Goal: Task Accomplishment & Management: Manage account settings

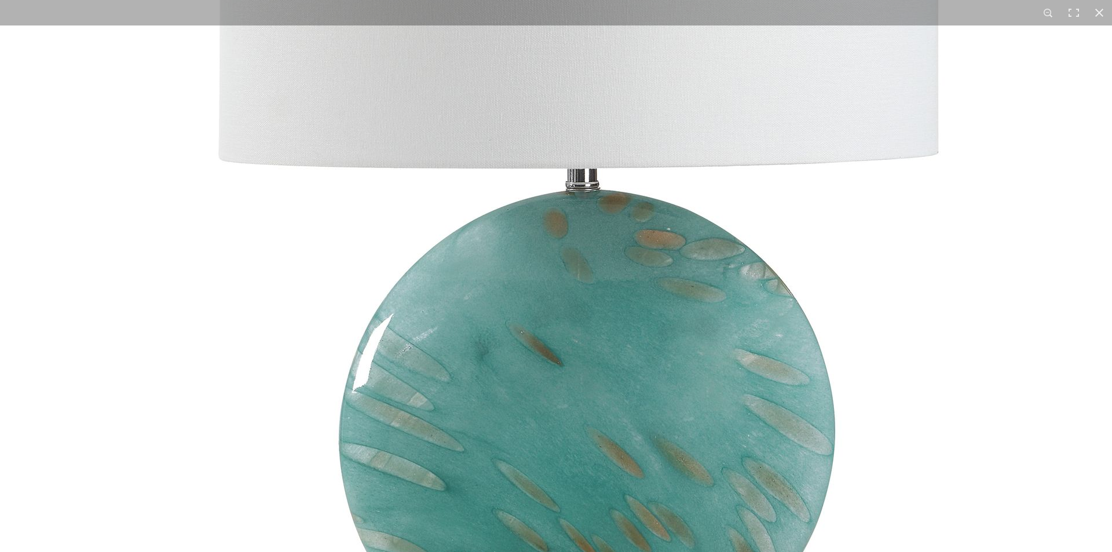
click at [969, 250] on img at bounding box center [579, 184] width 1158 height 1158
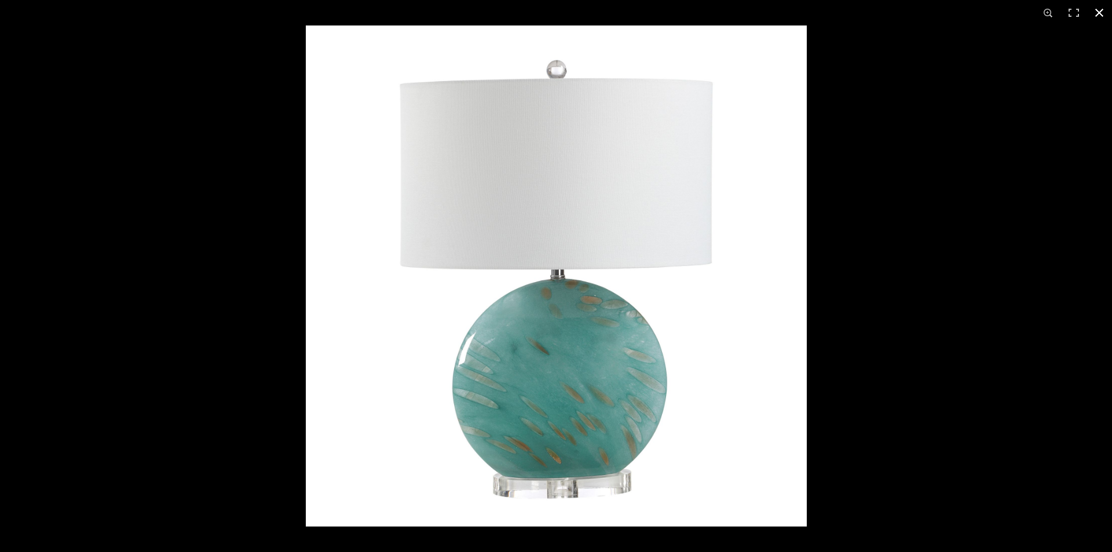
click at [1094, 13] on button at bounding box center [1098, 12] width 25 height 25
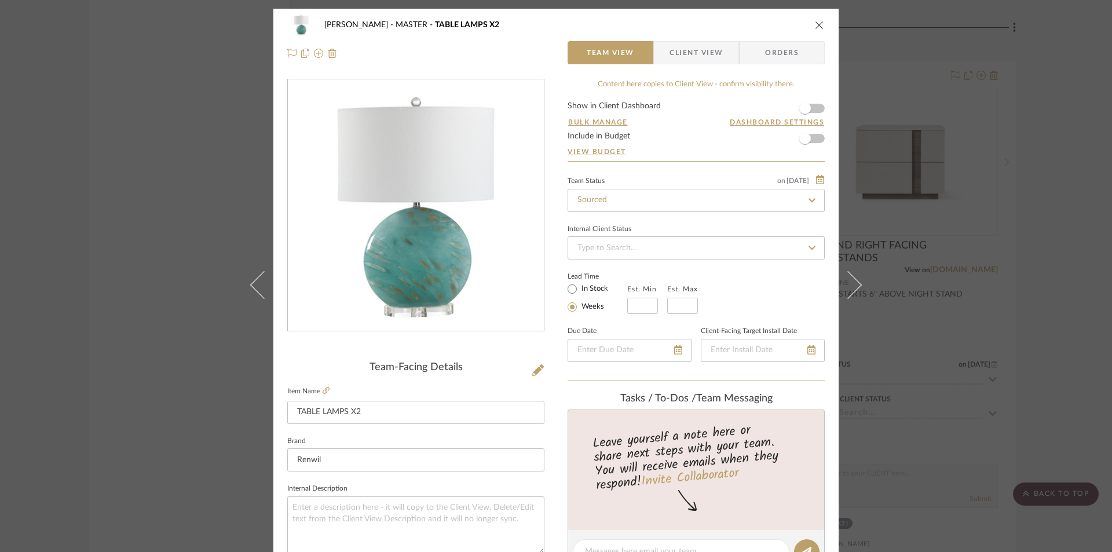
click at [810, 22] on div "PERLA SELENE MASTER TABLE LAMPS X2" at bounding box center [555, 24] width 537 height 23
click at [816, 24] on icon "close" at bounding box center [819, 24] width 9 height 9
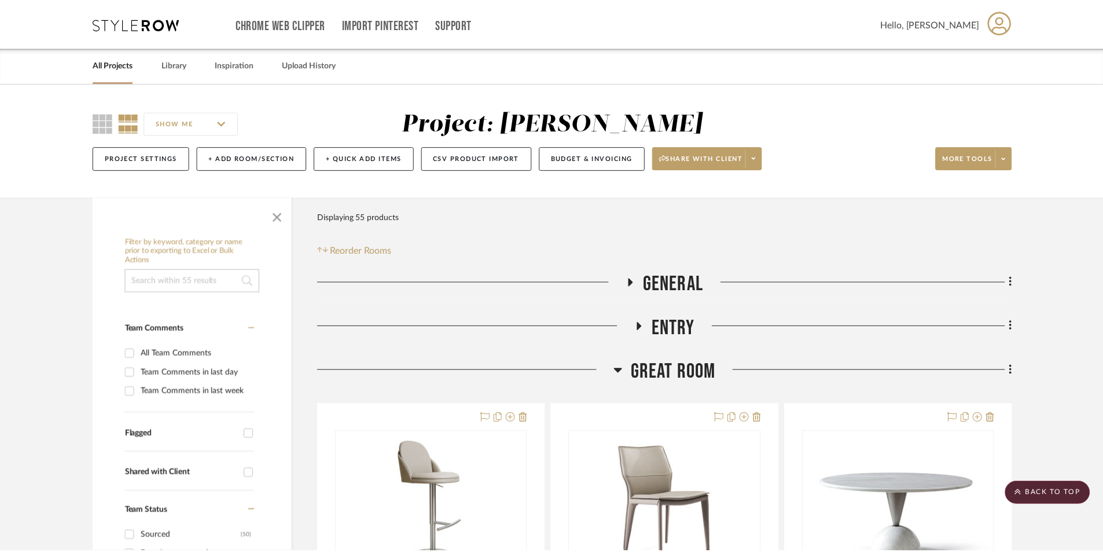
scroll to position [3622, 0]
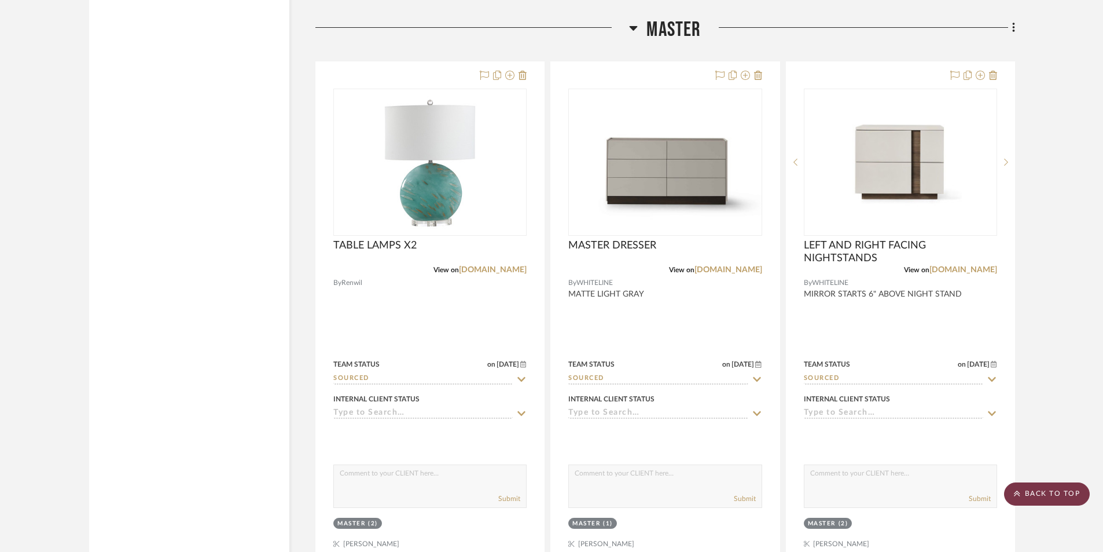
drag, startPoint x: 1041, startPoint y: 489, endPoint x: 1036, endPoint y: 485, distance: 6.6
click at [1040, 488] on scroll-to-top-button "BACK TO TOP" at bounding box center [1047, 493] width 86 height 23
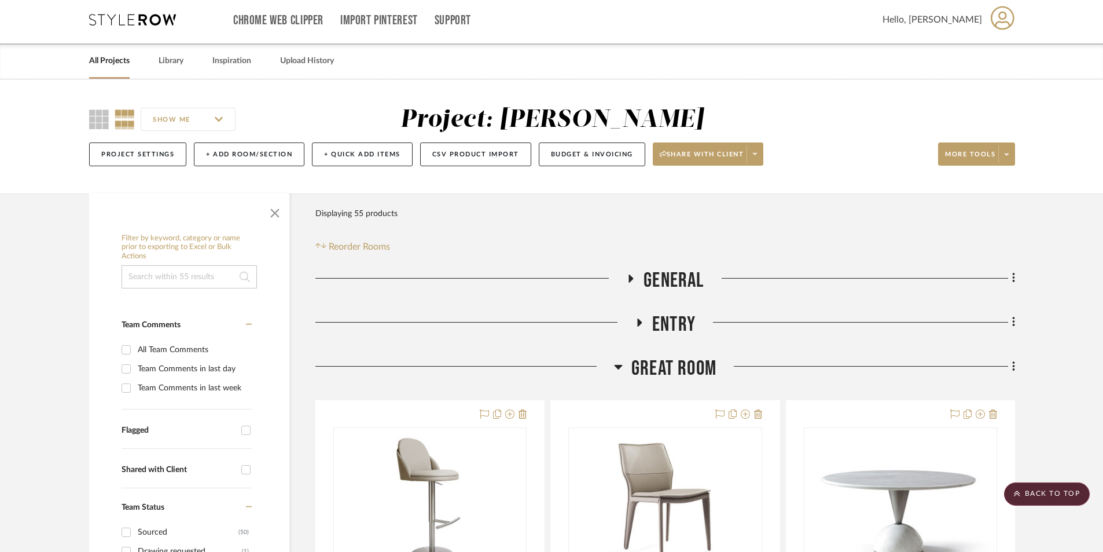
scroll to position [0, 0]
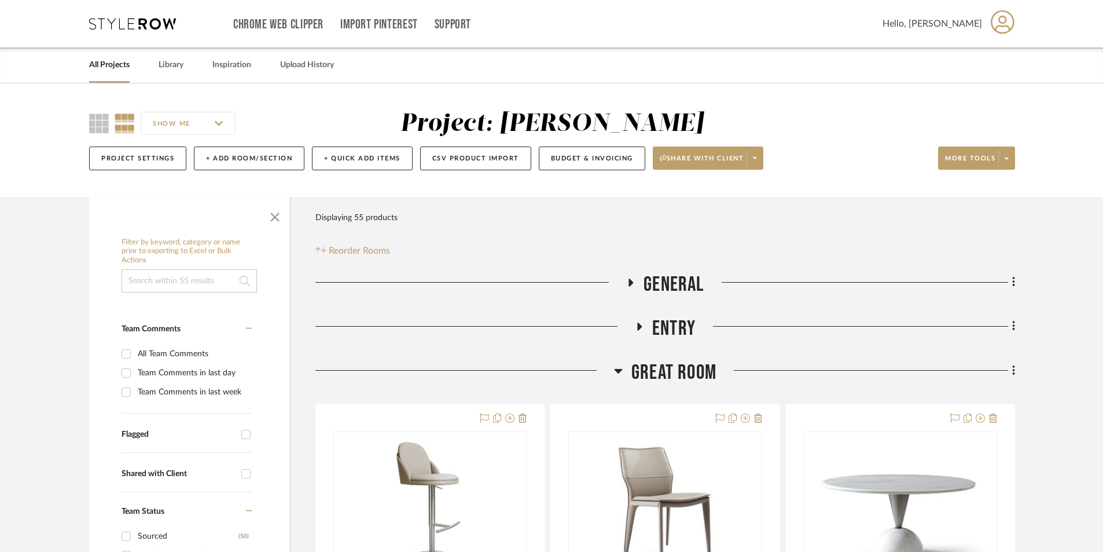
click at [94, 67] on link "All Projects" at bounding box center [109, 65] width 41 height 16
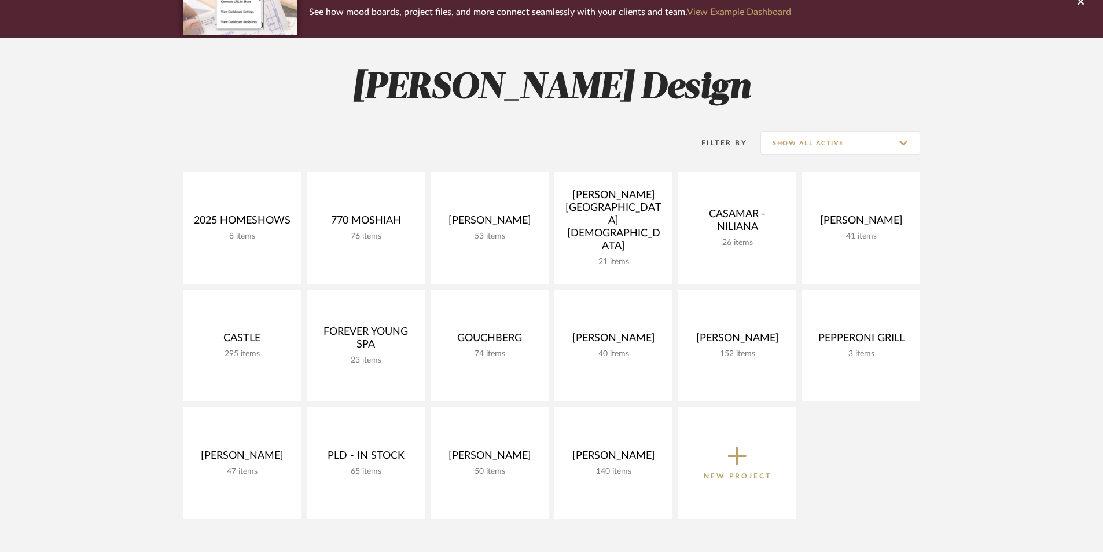
scroll to position [116, 0]
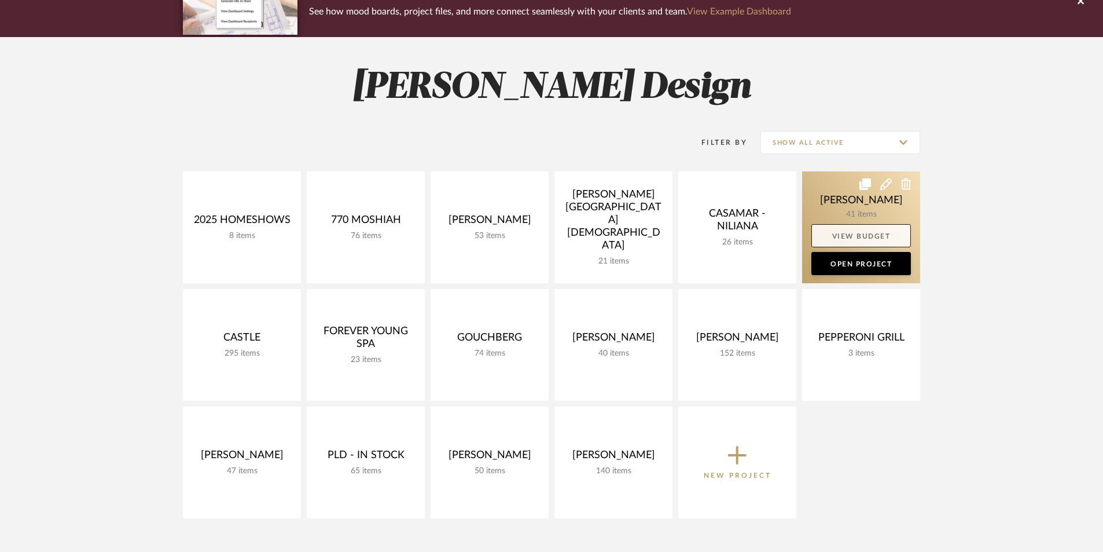
click at [858, 233] on link "View Budget" at bounding box center [862, 235] width 100 height 23
click at [875, 201] on link at bounding box center [861, 227] width 118 height 112
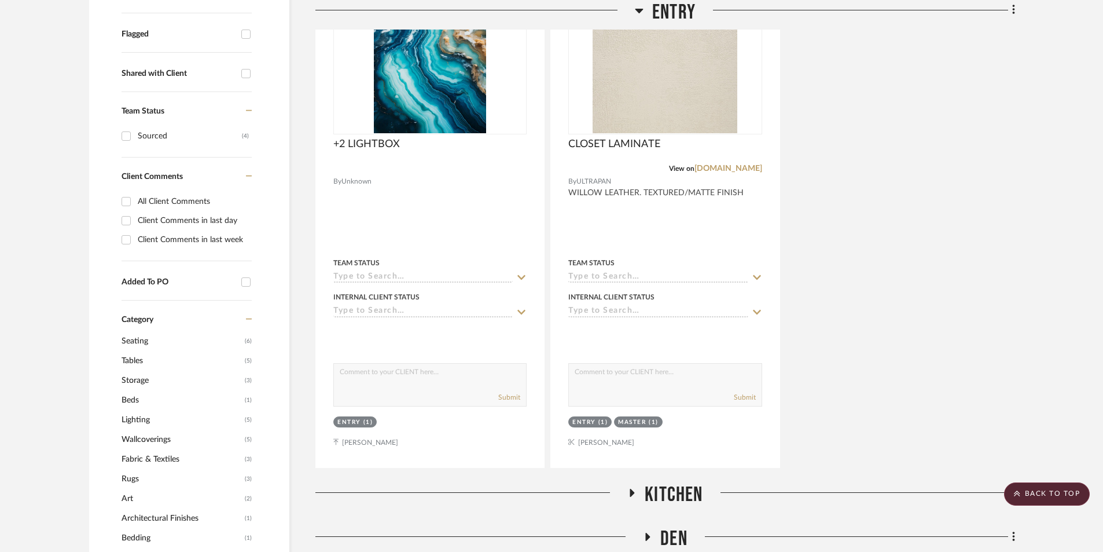
scroll to position [734, 0]
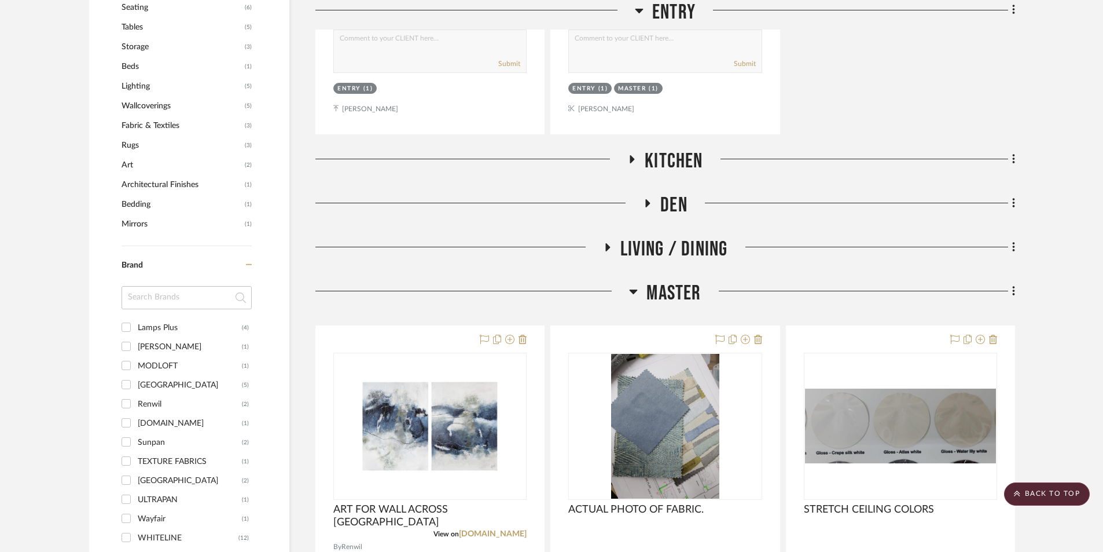
click at [629, 155] on icon at bounding box center [632, 159] width 14 height 9
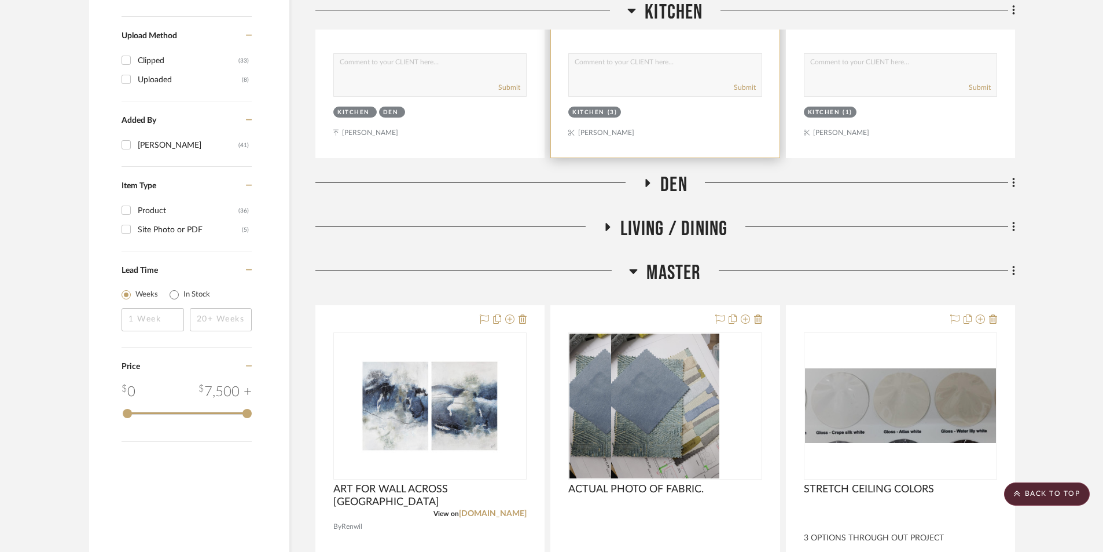
scroll to position [1274, 0]
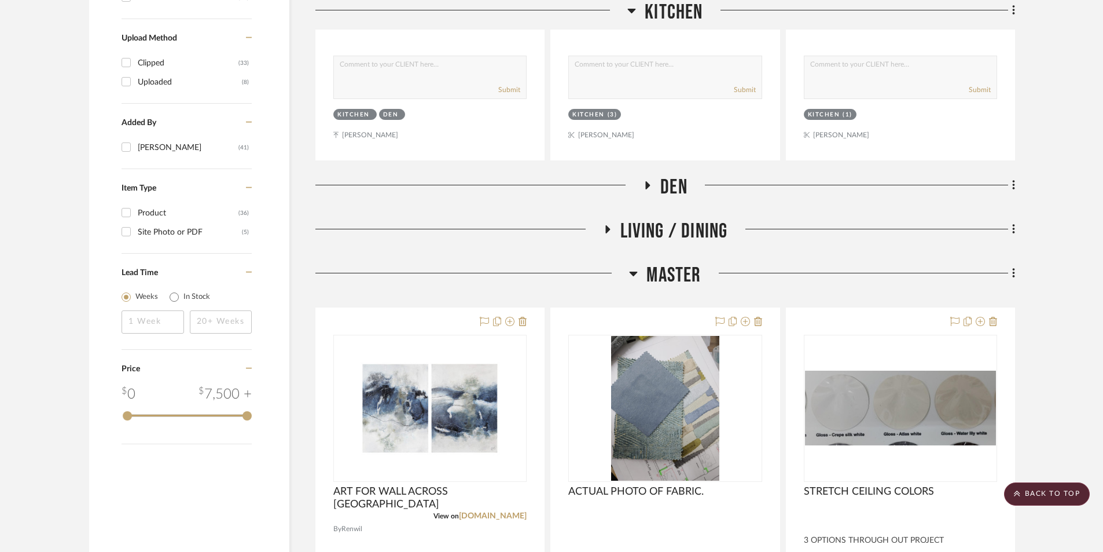
click at [646, 187] on icon at bounding box center [648, 185] width 14 height 9
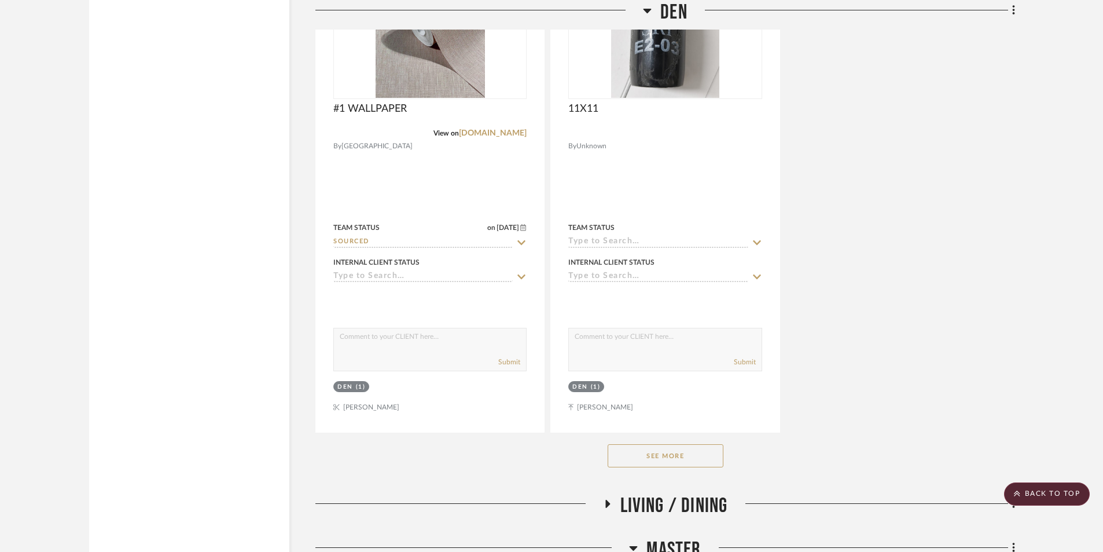
scroll to position [2624, 0]
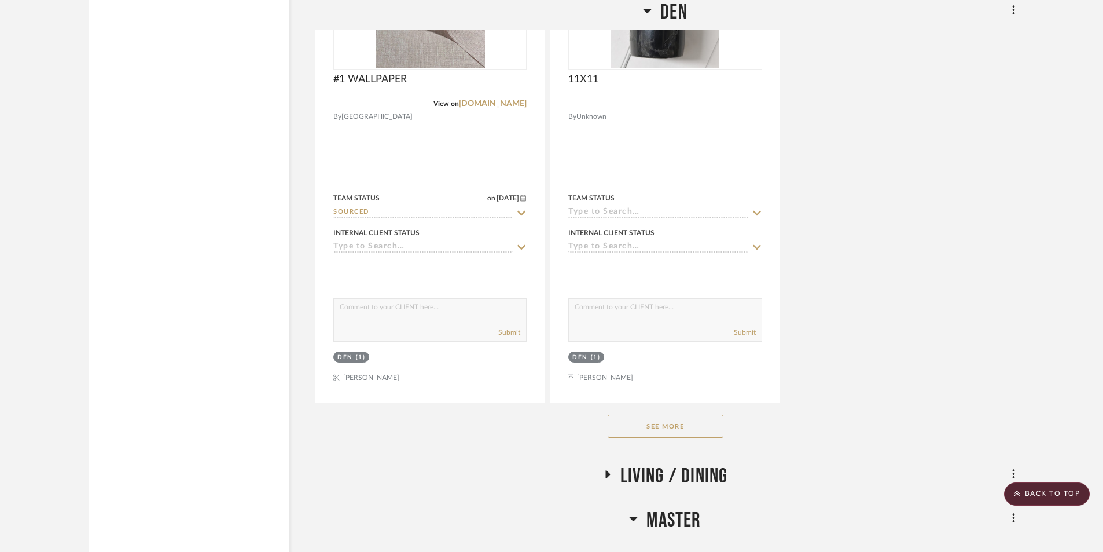
click at [604, 474] on icon at bounding box center [607, 474] width 14 height 9
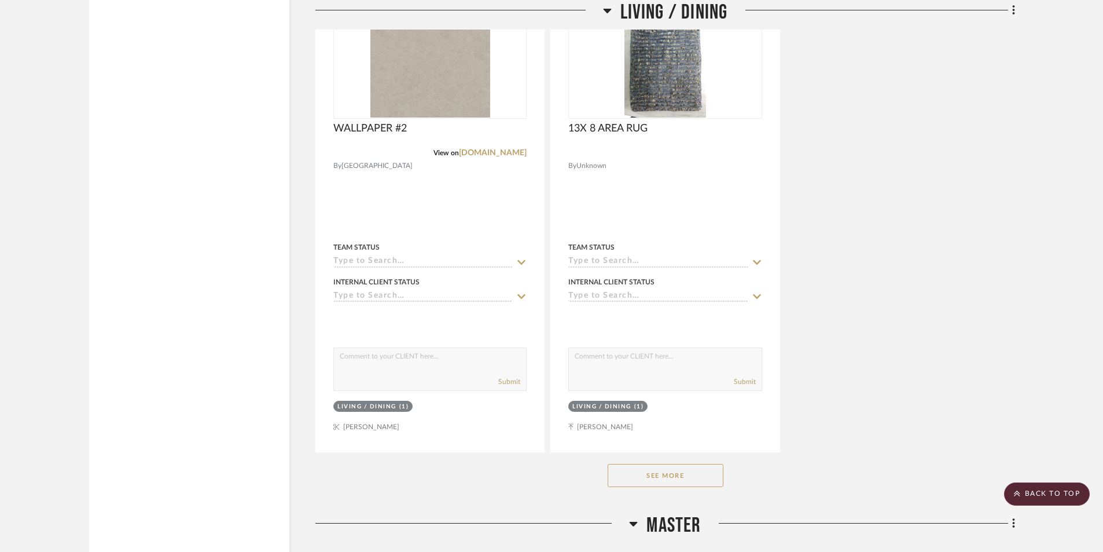
scroll to position [4284, 0]
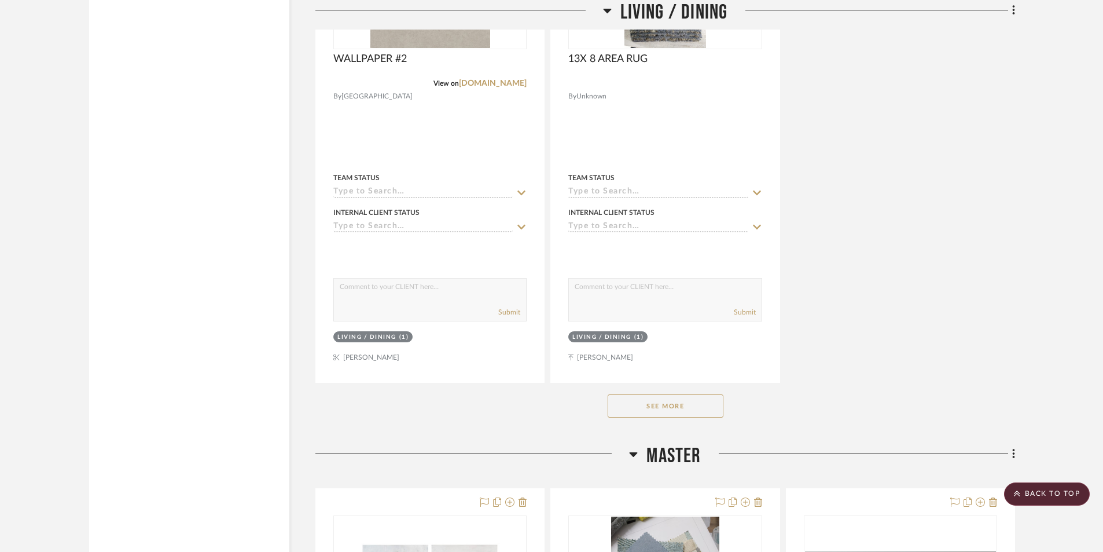
drag, startPoint x: 685, startPoint y: 406, endPoint x: 767, endPoint y: 387, distance: 83.7
click at [687, 406] on button "See More" at bounding box center [666, 405] width 116 height 23
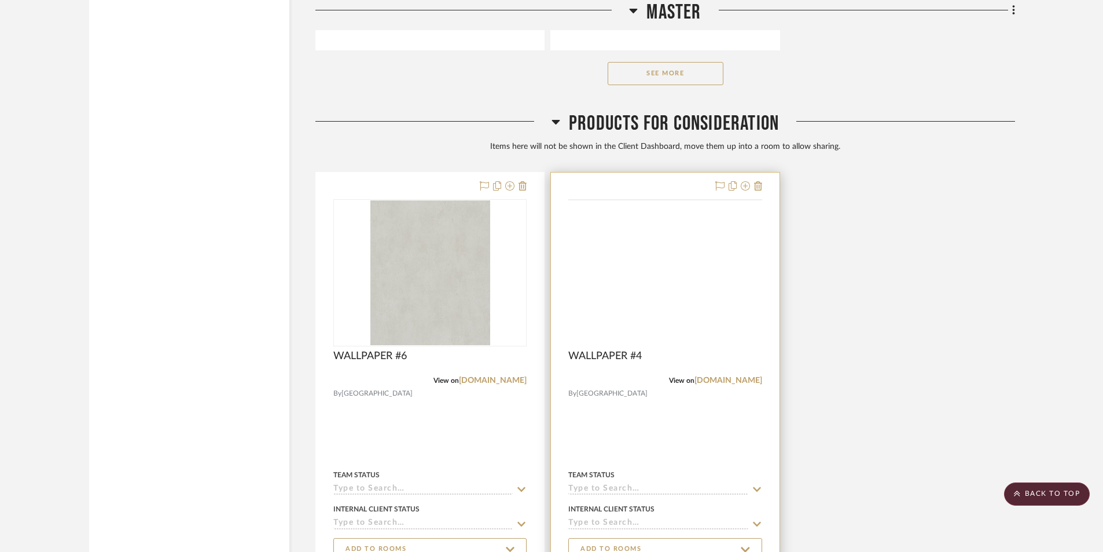
scroll to position [7295, 0]
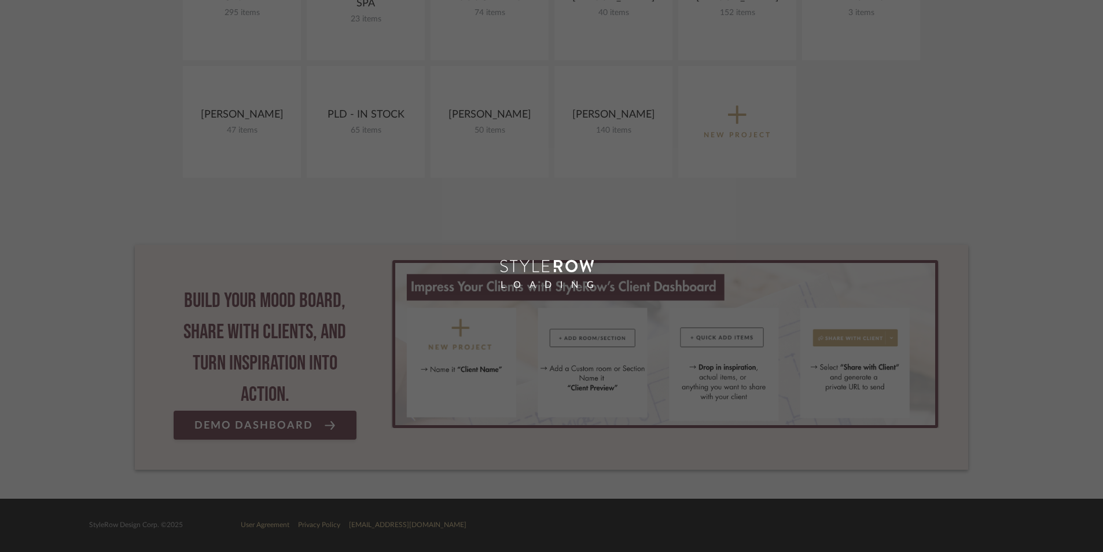
scroll to position [116, 0]
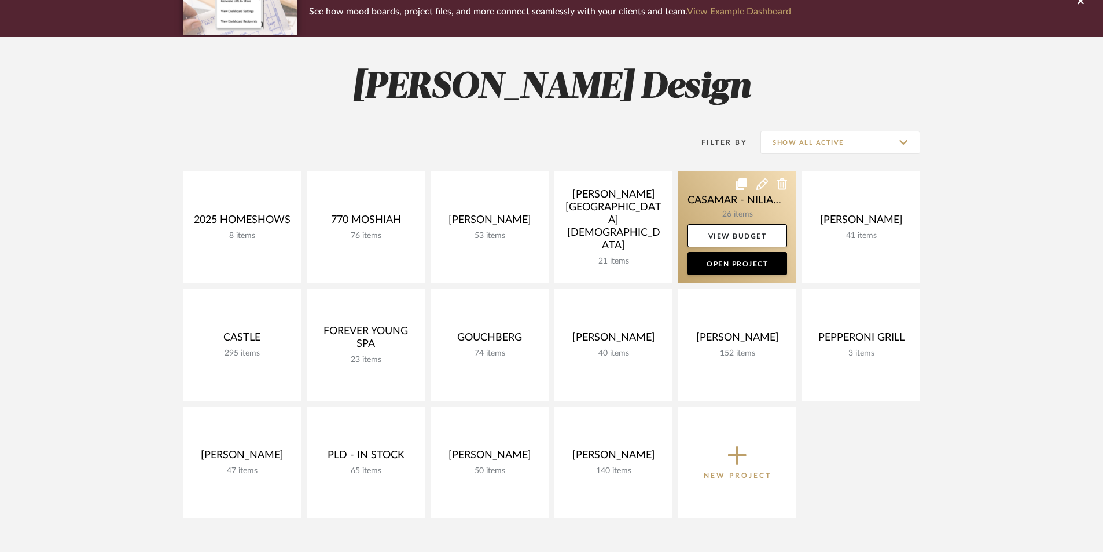
click at [725, 201] on link at bounding box center [738, 227] width 118 height 112
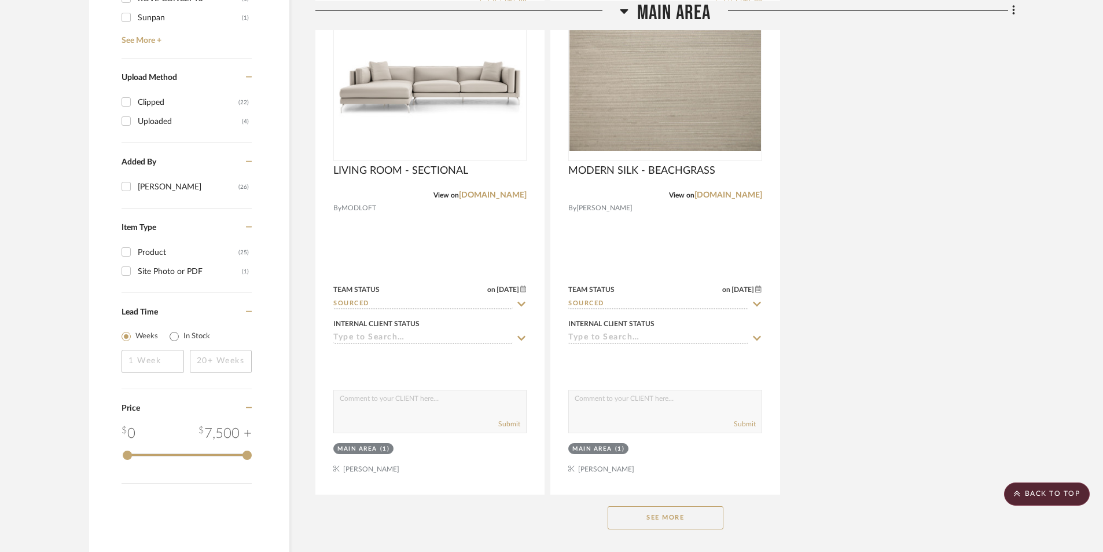
scroll to position [1389, 0]
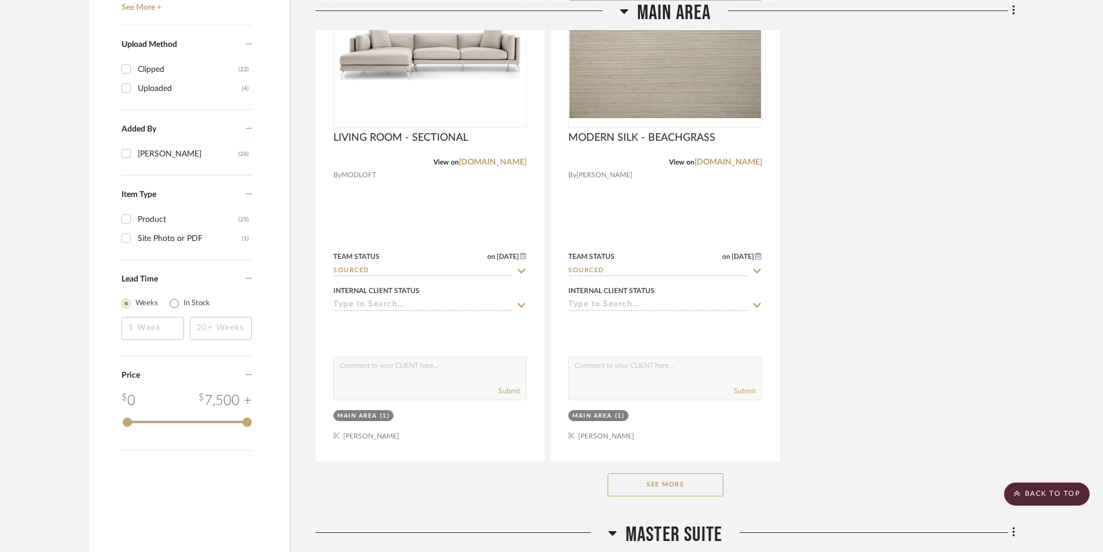
click at [652, 482] on button "See More" at bounding box center [666, 484] width 116 height 23
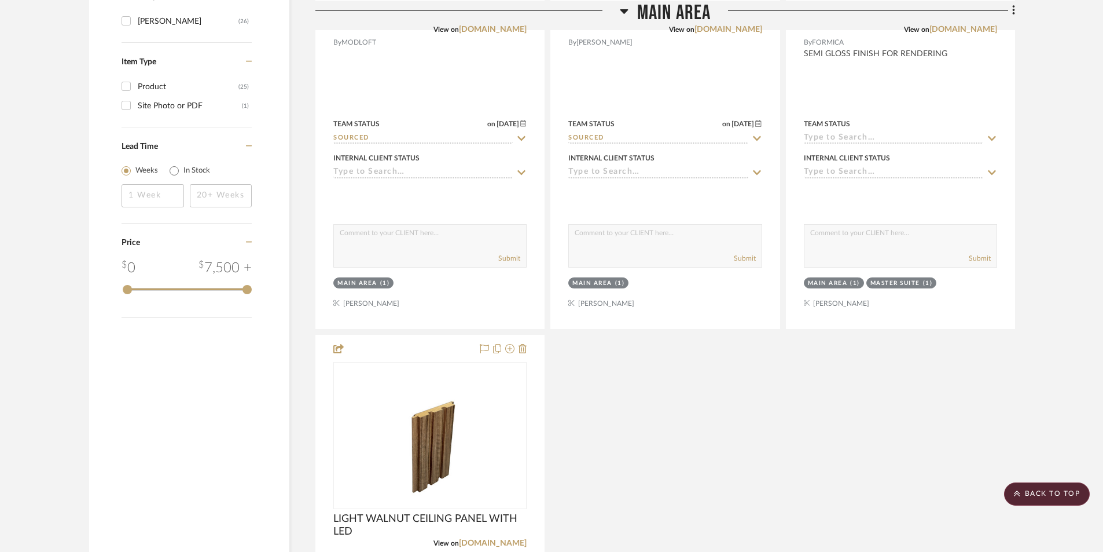
scroll to position [1351, 0]
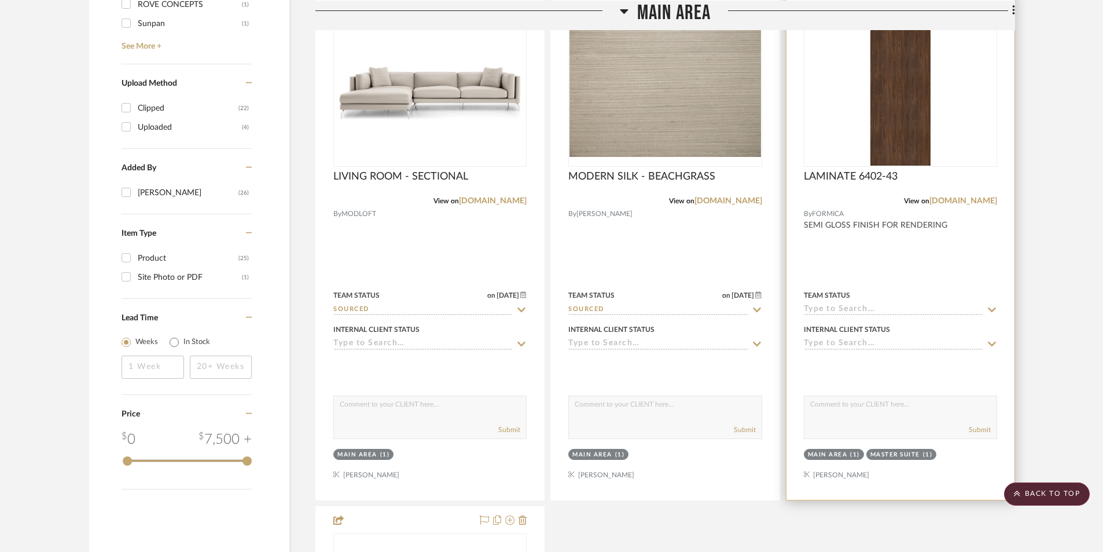
click at [912, 264] on div at bounding box center [901, 246] width 228 height 507
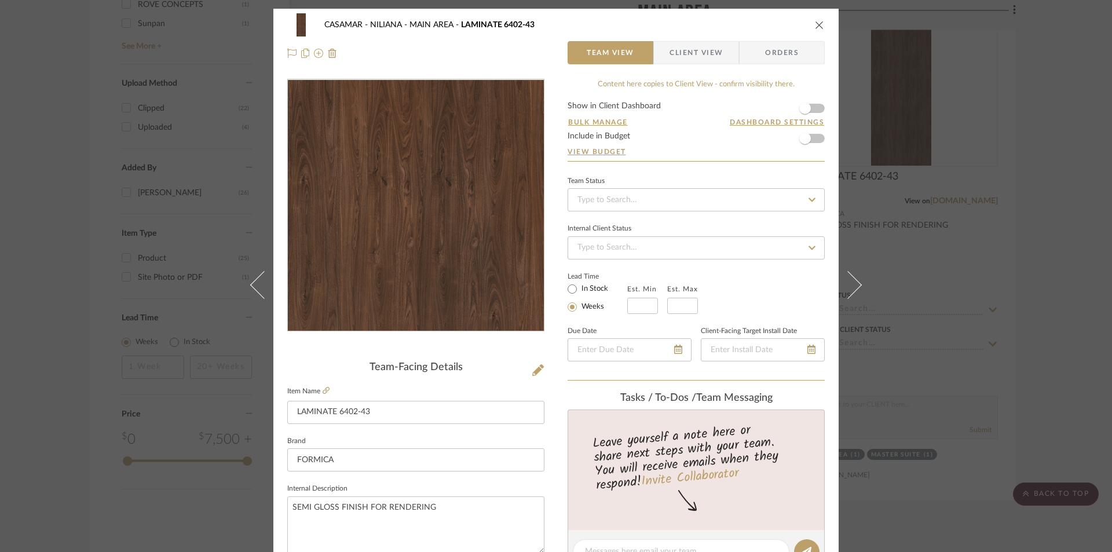
click at [413, 220] on img "0" at bounding box center [415, 205] width 105 height 251
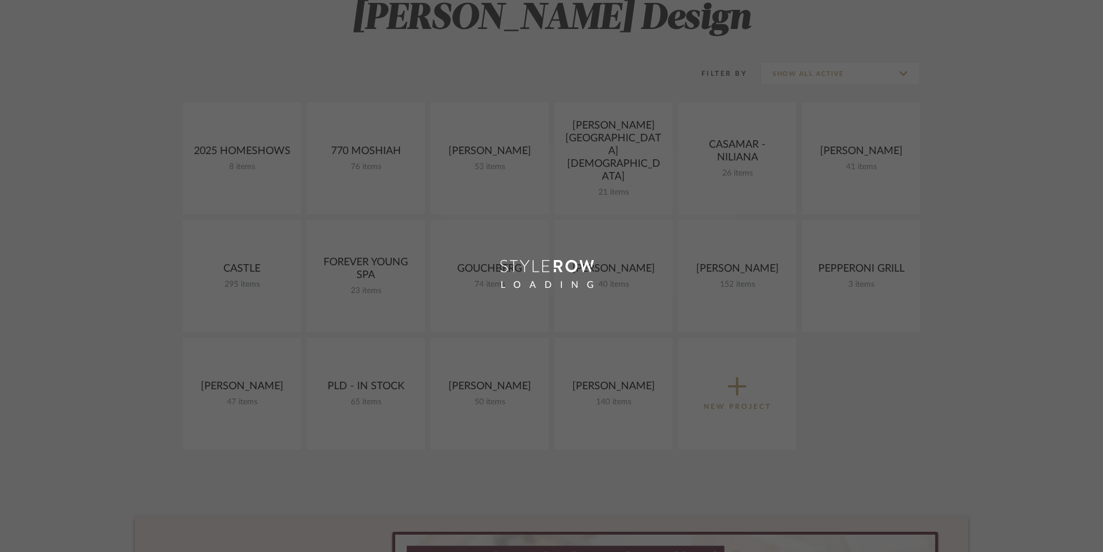
scroll to position [116, 0]
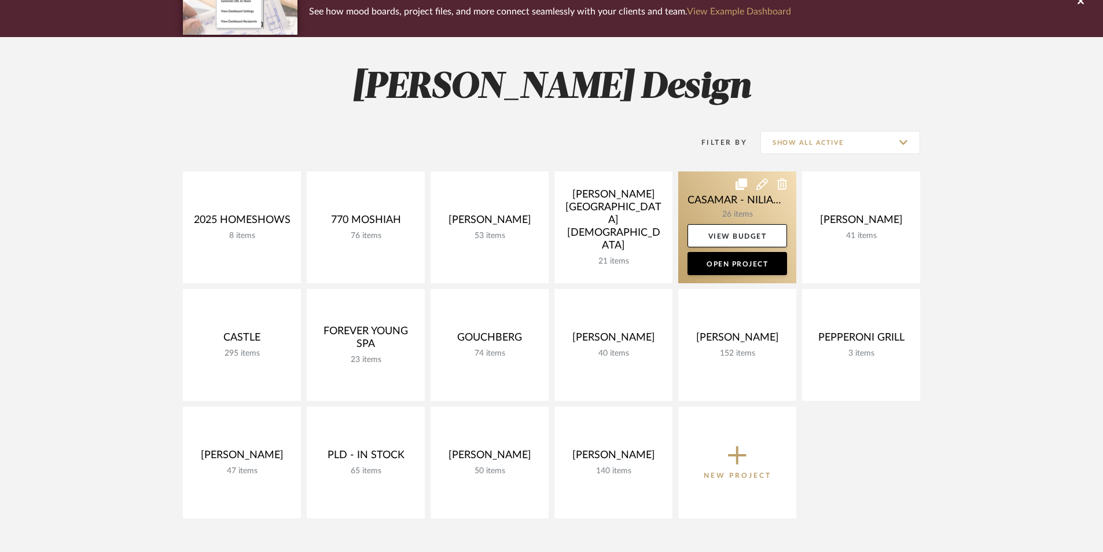
click at [733, 193] on link at bounding box center [738, 227] width 118 height 112
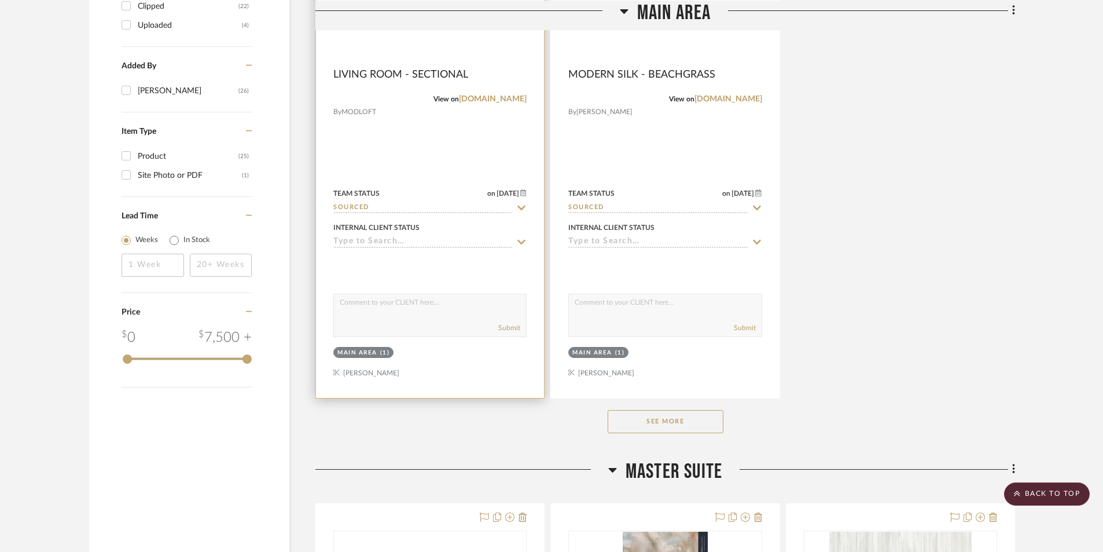
scroll to position [1312, 0]
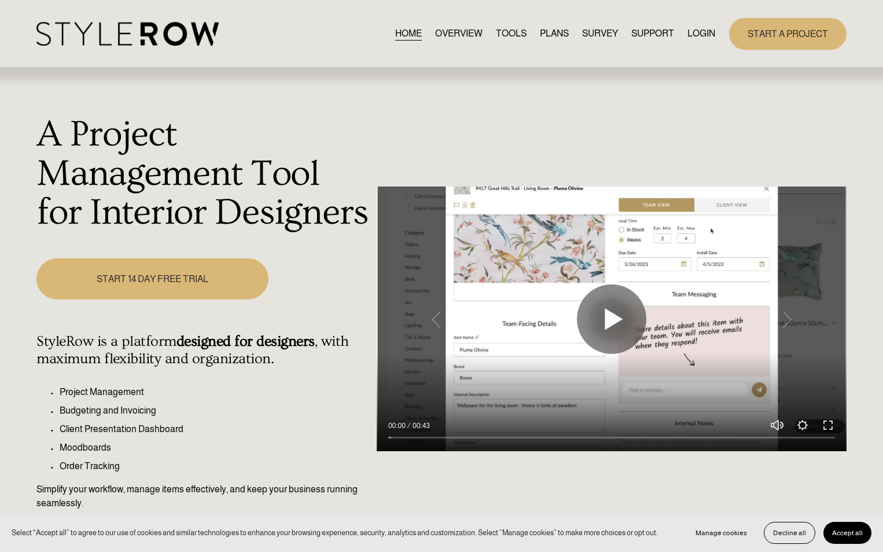
click at [690, 32] on link "LOGIN" at bounding box center [702, 34] width 28 height 16
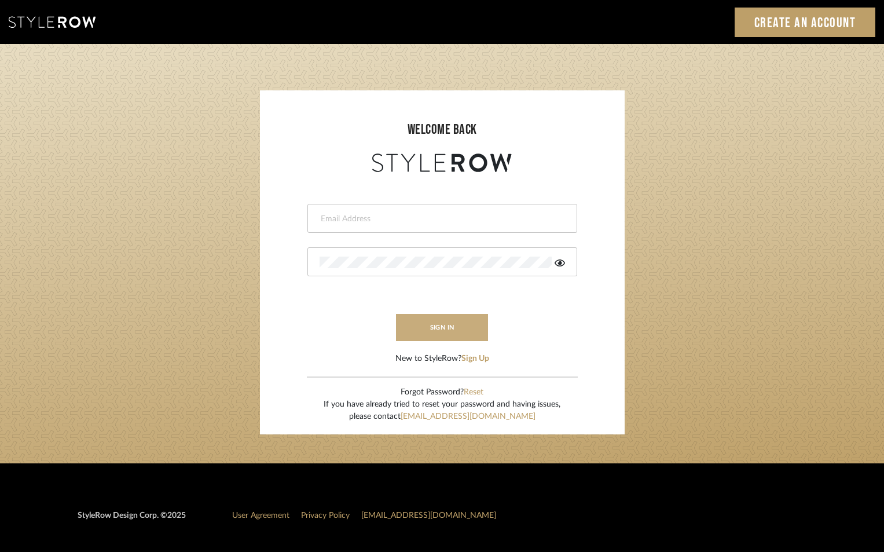
type input "jensalmon@perlalichi.com"
click at [423, 329] on button "sign in" at bounding box center [442, 327] width 93 height 27
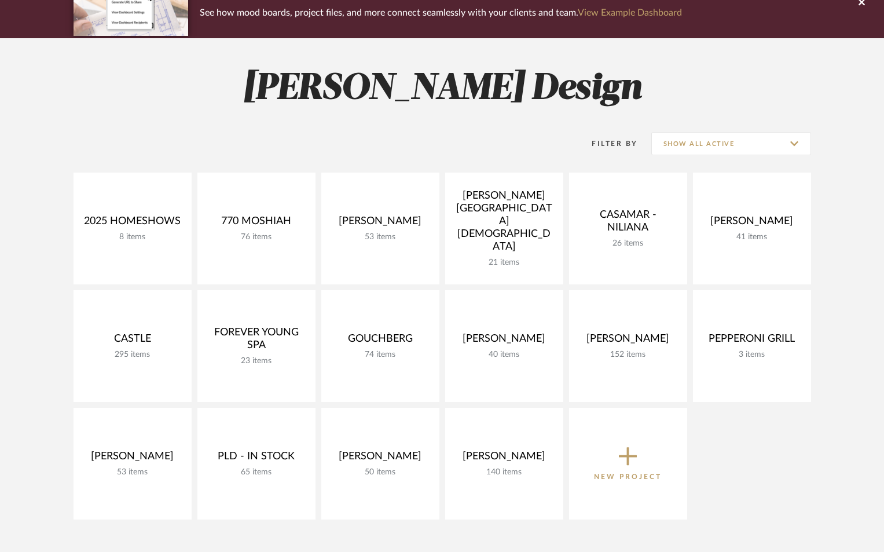
scroll to position [193, 0]
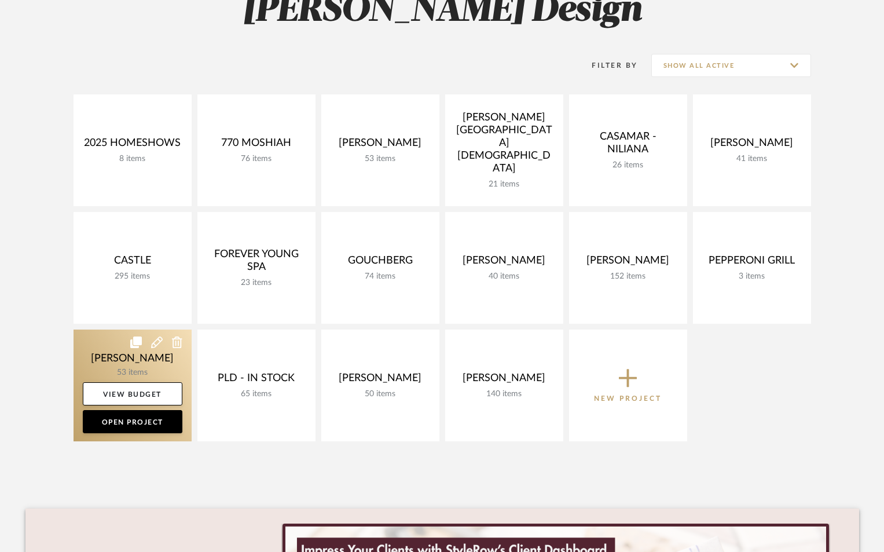
click at [148, 359] on link at bounding box center [133, 385] width 118 height 112
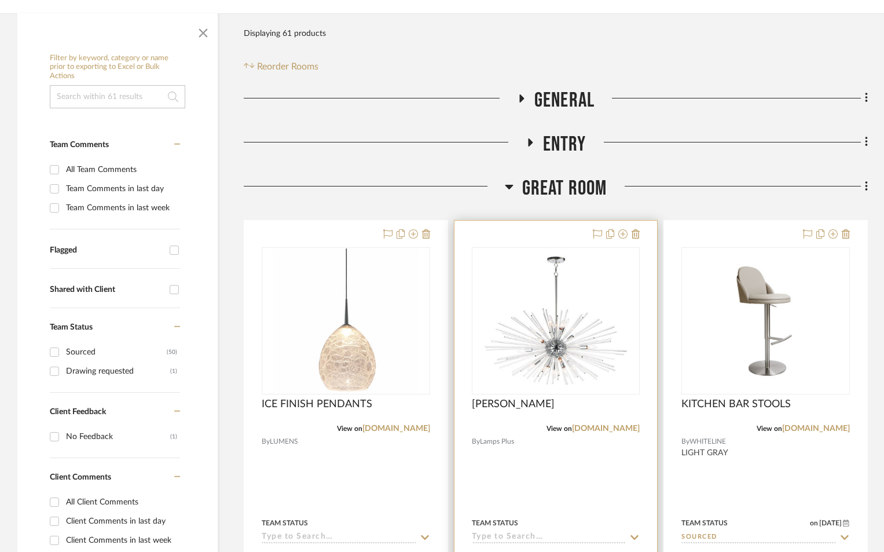
scroll to position [232, 0]
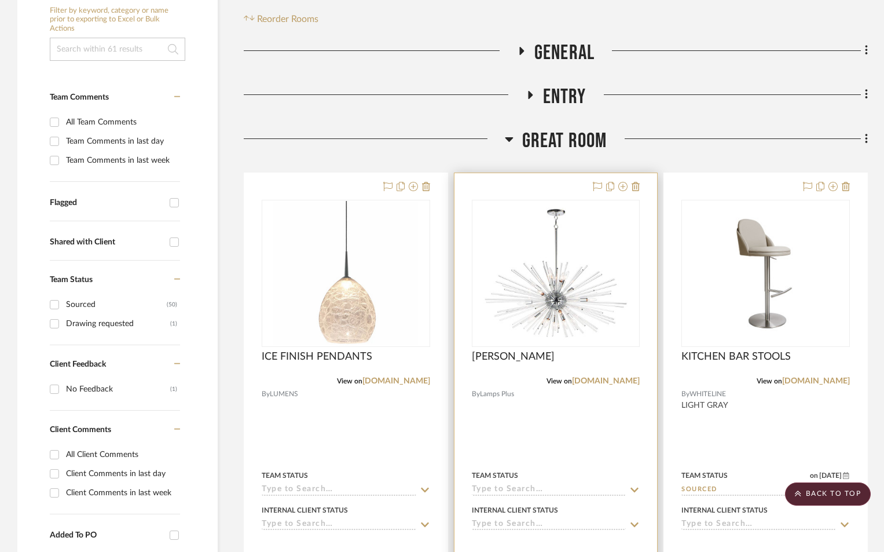
click at [559, 489] on input at bounding box center [549, 490] width 155 height 11
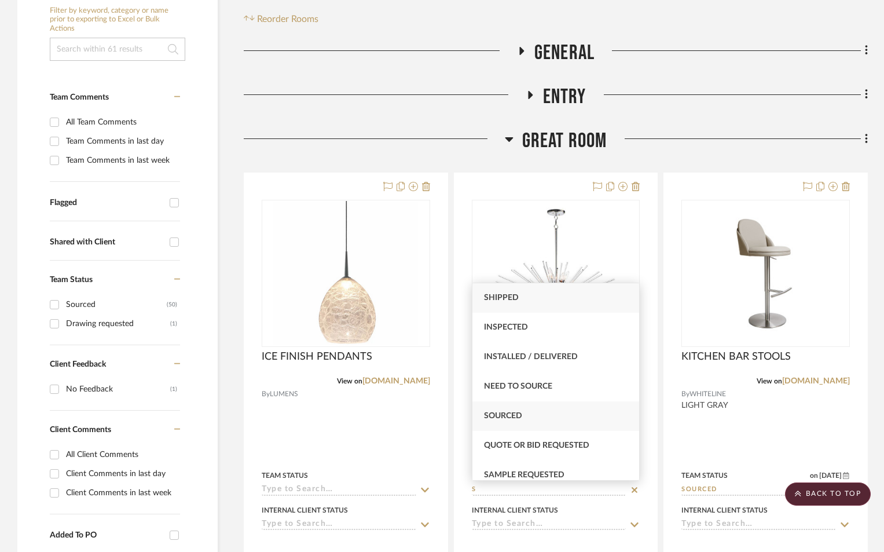
type input "S"
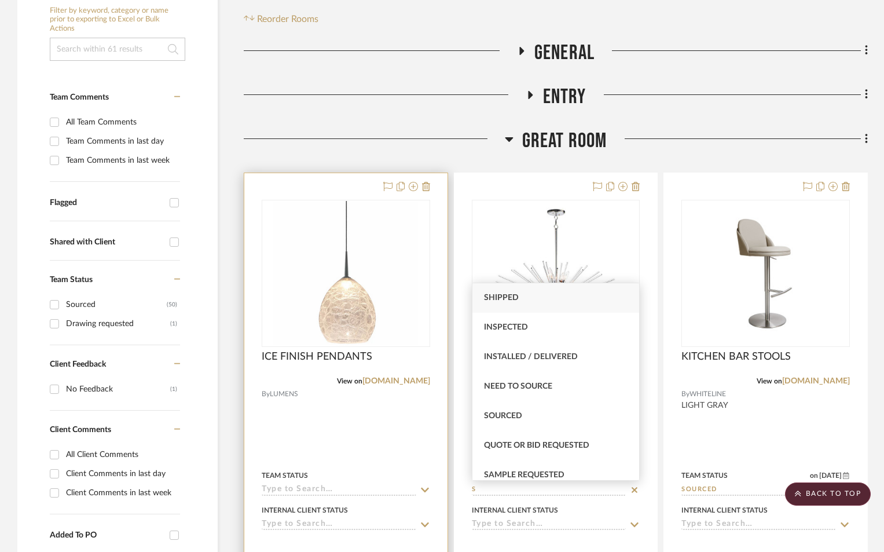
drag, startPoint x: 507, startPoint y: 410, endPoint x: 431, endPoint y: 453, distance: 87.6
click at [506, 410] on div "Sourced" at bounding box center [555, 416] width 167 height 30
type input "8/12/2025"
type input "Sourced"
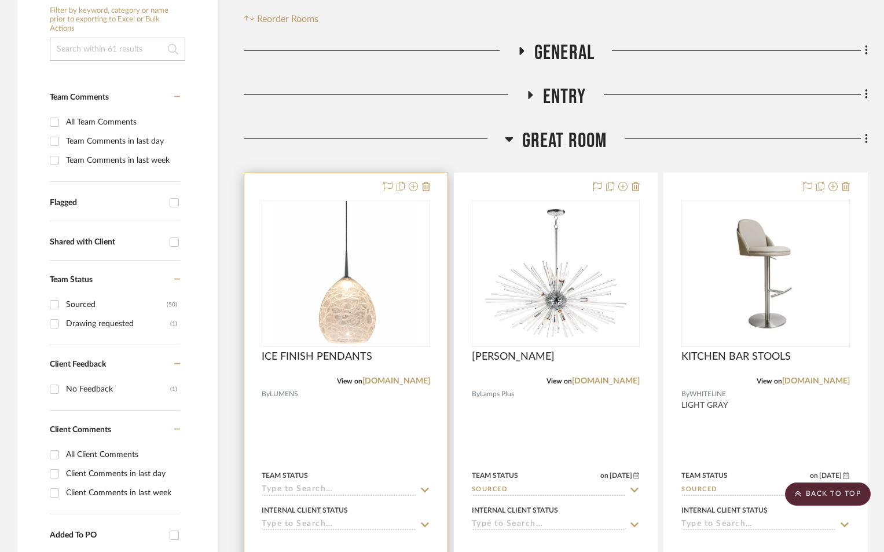
click at [309, 484] on div "Team Status" at bounding box center [346, 482] width 168 height 28
click at [306, 491] on input at bounding box center [339, 490] width 155 height 11
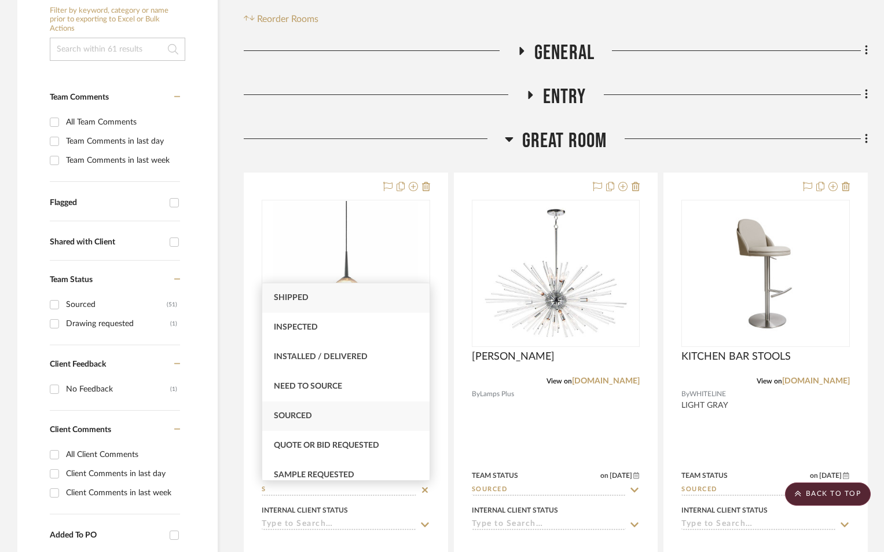
type input "S"
click at [309, 413] on span "Sourced" at bounding box center [293, 416] width 38 height 8
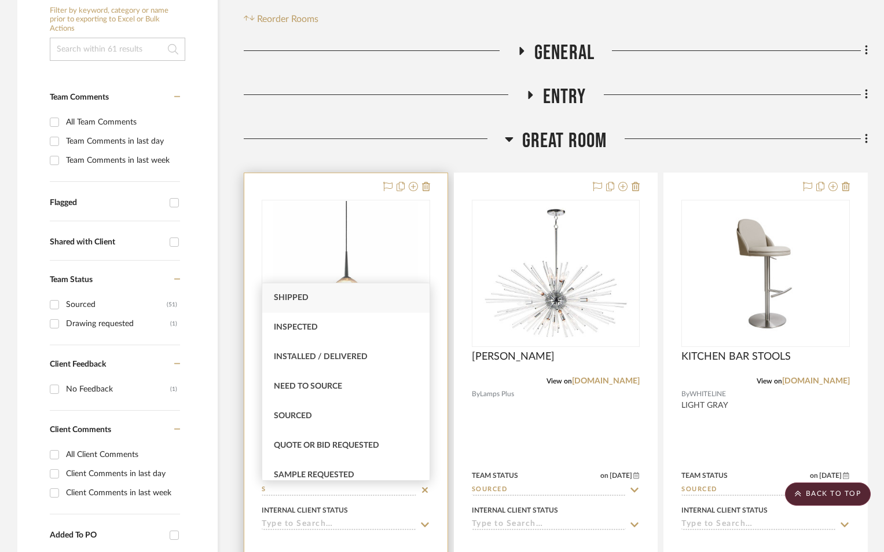
type input "8/12/2025"
type input "Sourced"
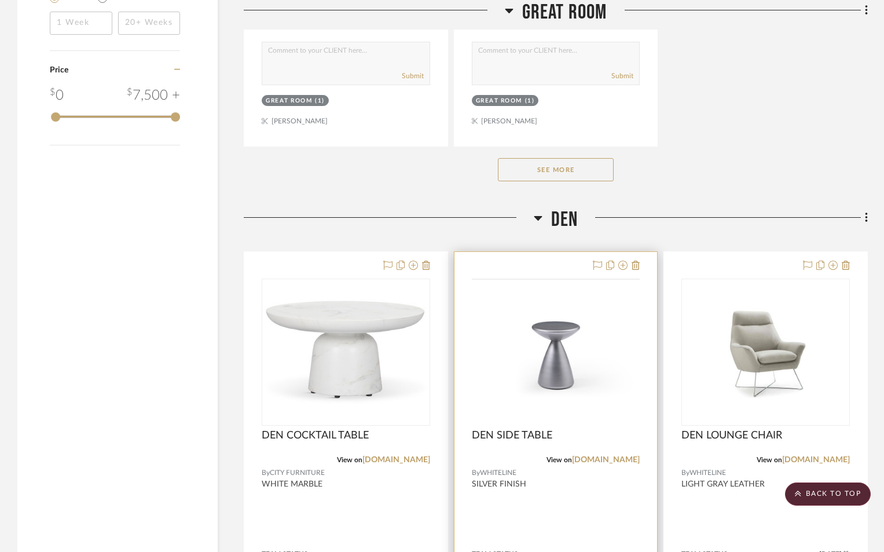
scroll to position [2007, 0]
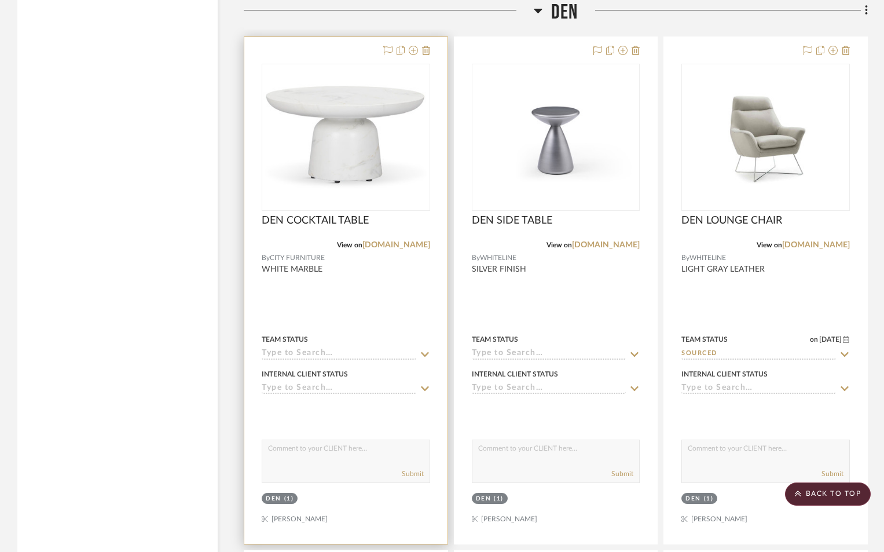
click at [310, 353] on input at bounding box center [339, 354] width 155 height 11
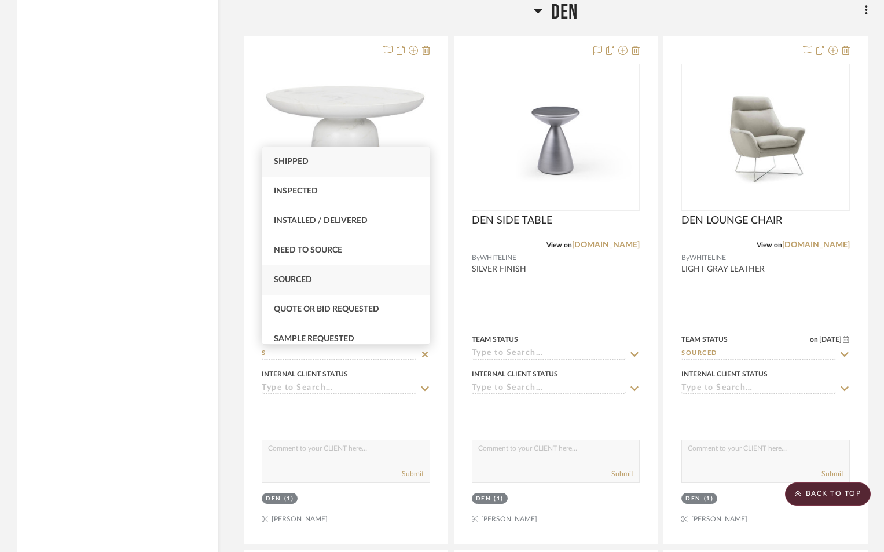
type input "S"
click at [301, 275] on div "Sourced" at bounding box center [345, 280] width 167 height 30
type input "8/12/2025"
type input "Sourced"
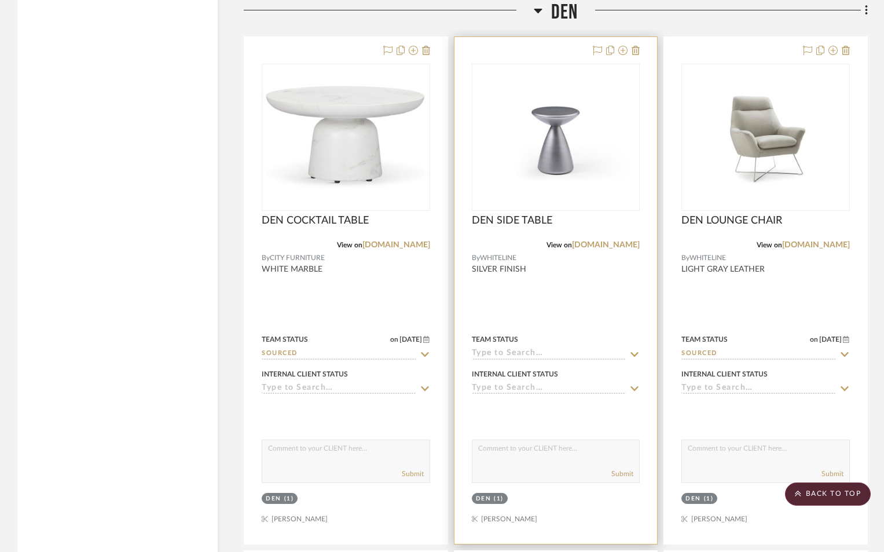
click at [484, 349] on input at bounding box center [549, 354] width 155 height 11
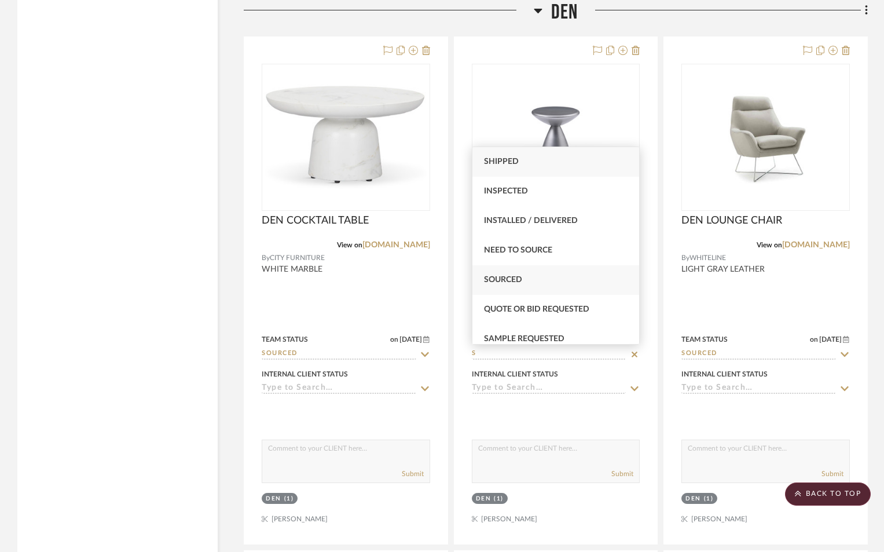
type input "S"
click at [504, 275] on div "Sourced" at bounding box center [555, 280] width 167 height 30
type input "8/12/2025"
type input "Sourced"
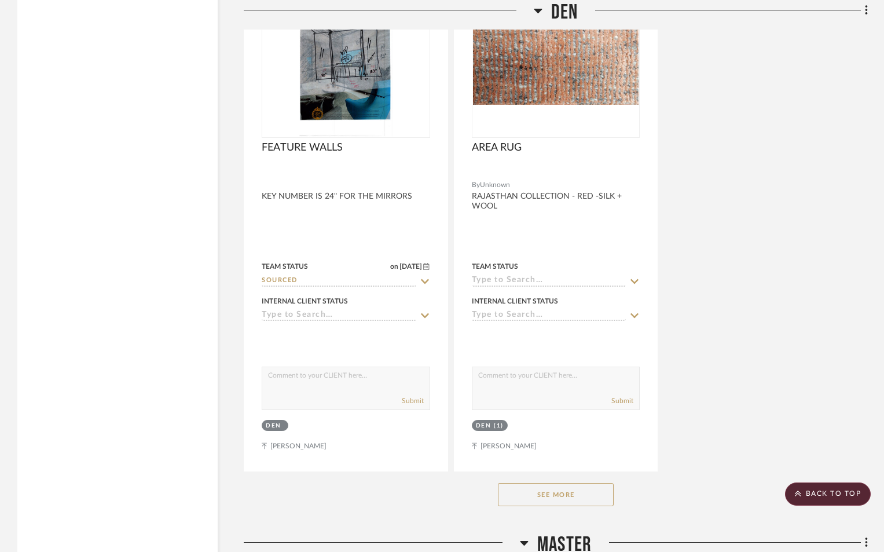
scroll to position [3165, 0]
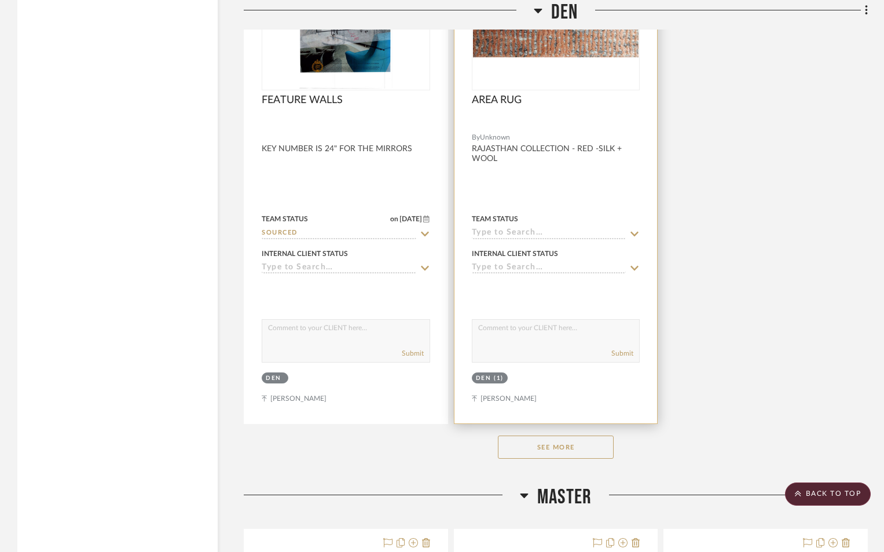
click at [523, 232] on input at bounding box center [549, 233] width 155 height 11
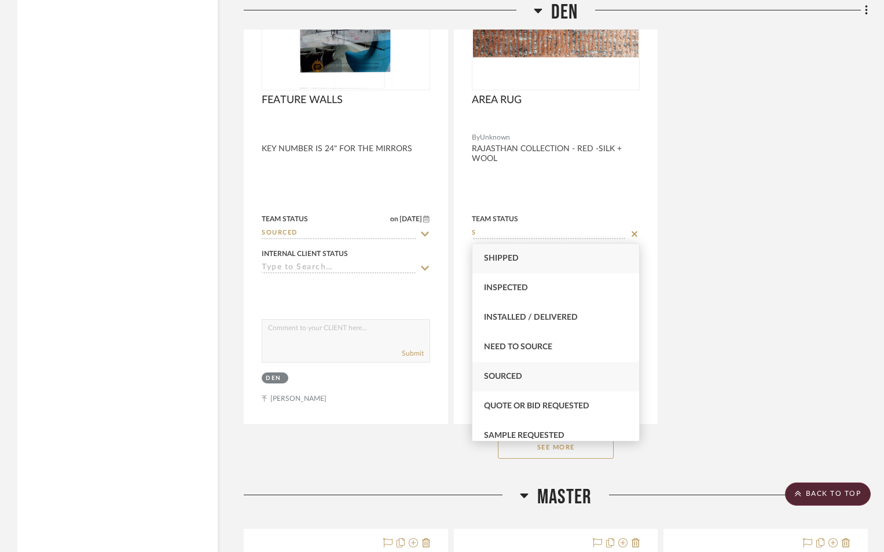
type input "S"
click at [518, 382] on div "Sourced" at bounding box center [555, 377] width 167 height 30
type input "8/12/2025"
type input "Sourced"
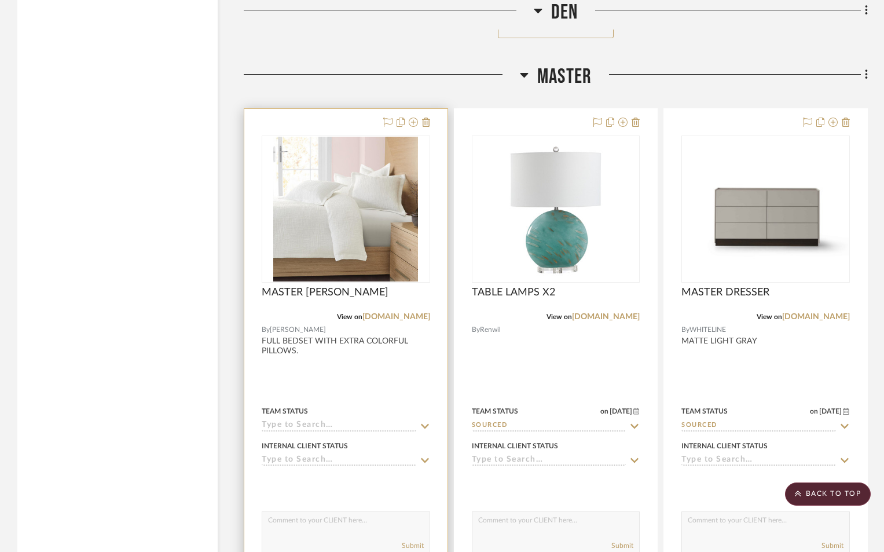
scroll to position [3589, 0]
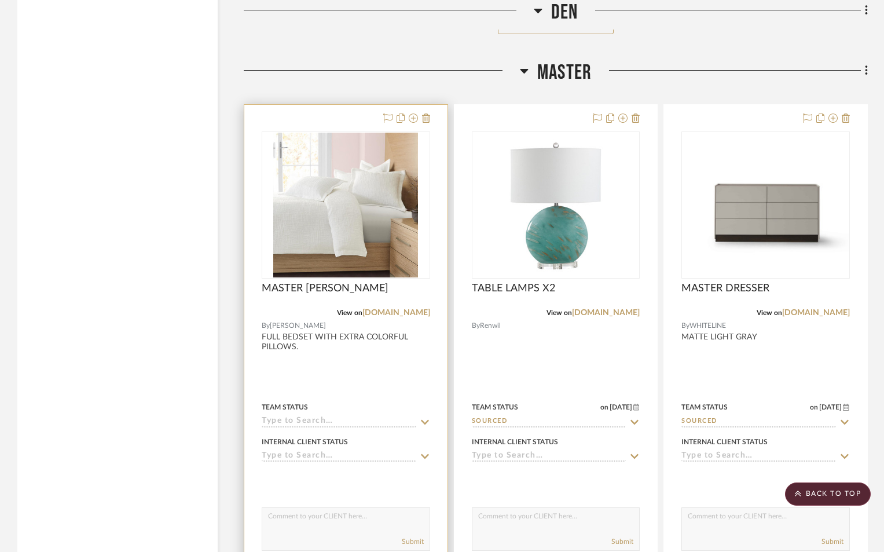
click at [332, 423] on input at bounding box center [339, 421] width 155 height 11
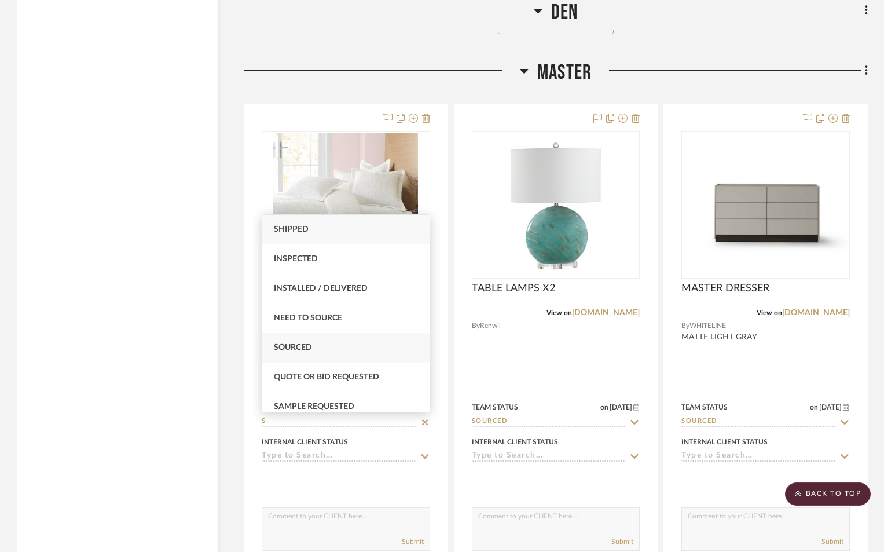
type input "S"
click at [306, 336] on div "Sourced" at bounding box center [345, 348] width 167 height 30
type input "8/12/2025"
type input "Sourced"
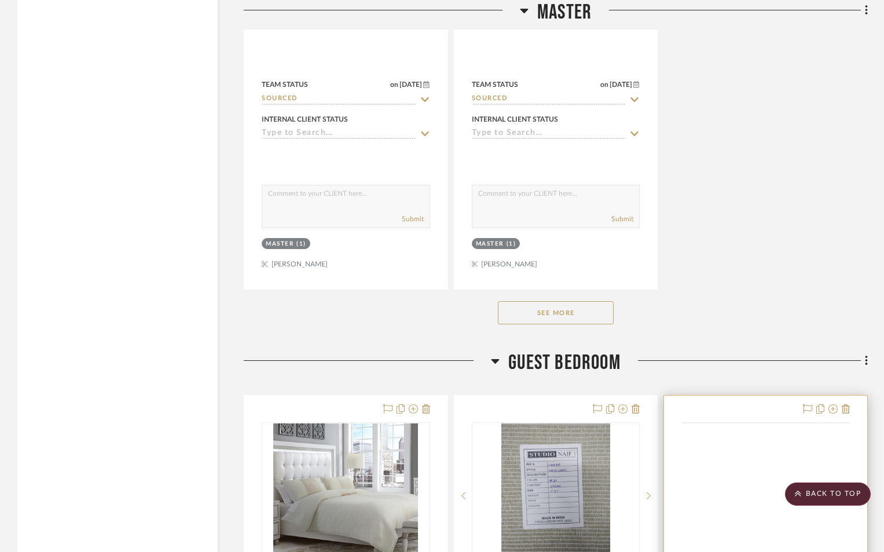
scroll to position [5249, 0]
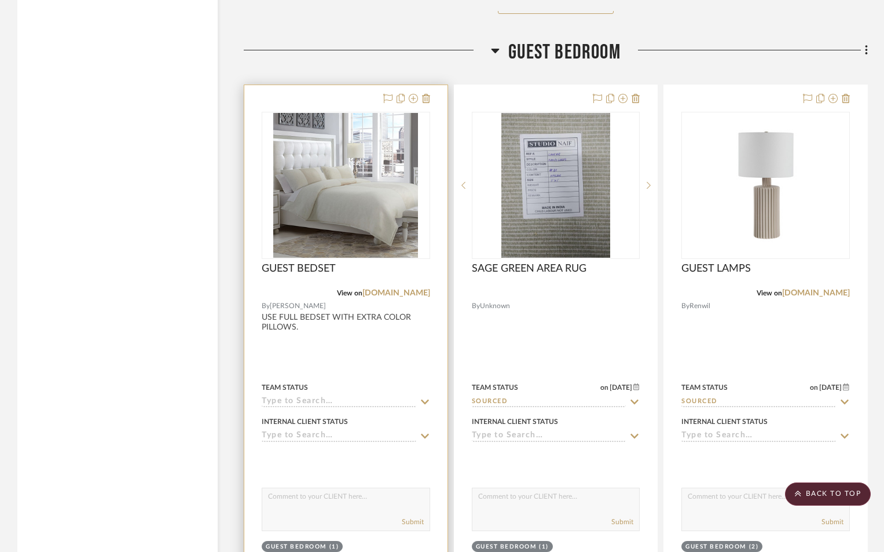
click at [285, 399] on input at bounding box center [339, 402] width 155 height 11
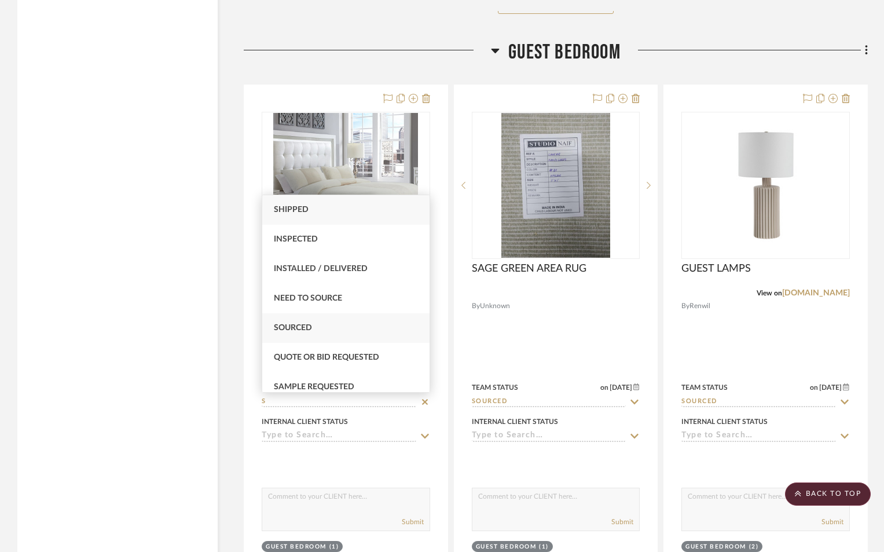
type input "S"
click at [300, 338] on div "Sourced" at bounding box center [345, 328] width 167 height 30
type input "8/12/2025"
type input "Sourced"
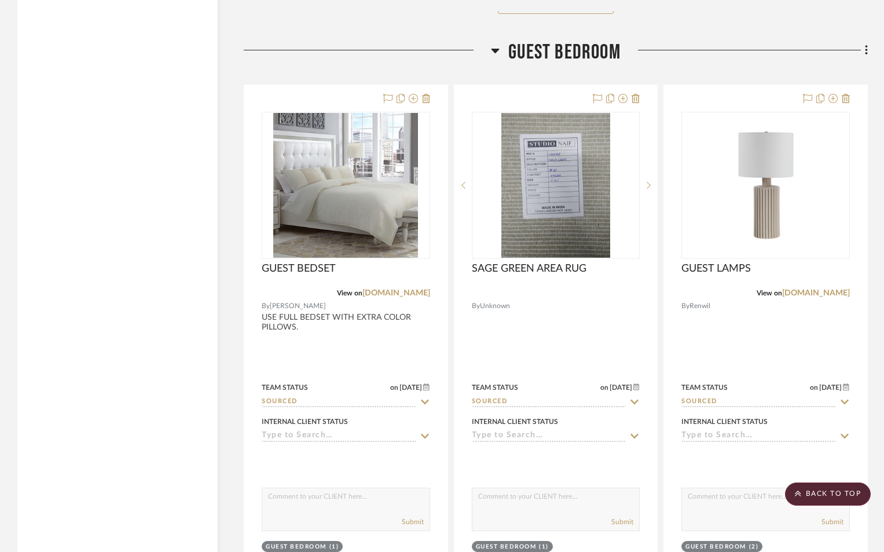
click at [765, 65] on div at bounding box center [744, 55] width 247 height 30
